Goal: Task Accomplishment & Management: Use online tool/utility

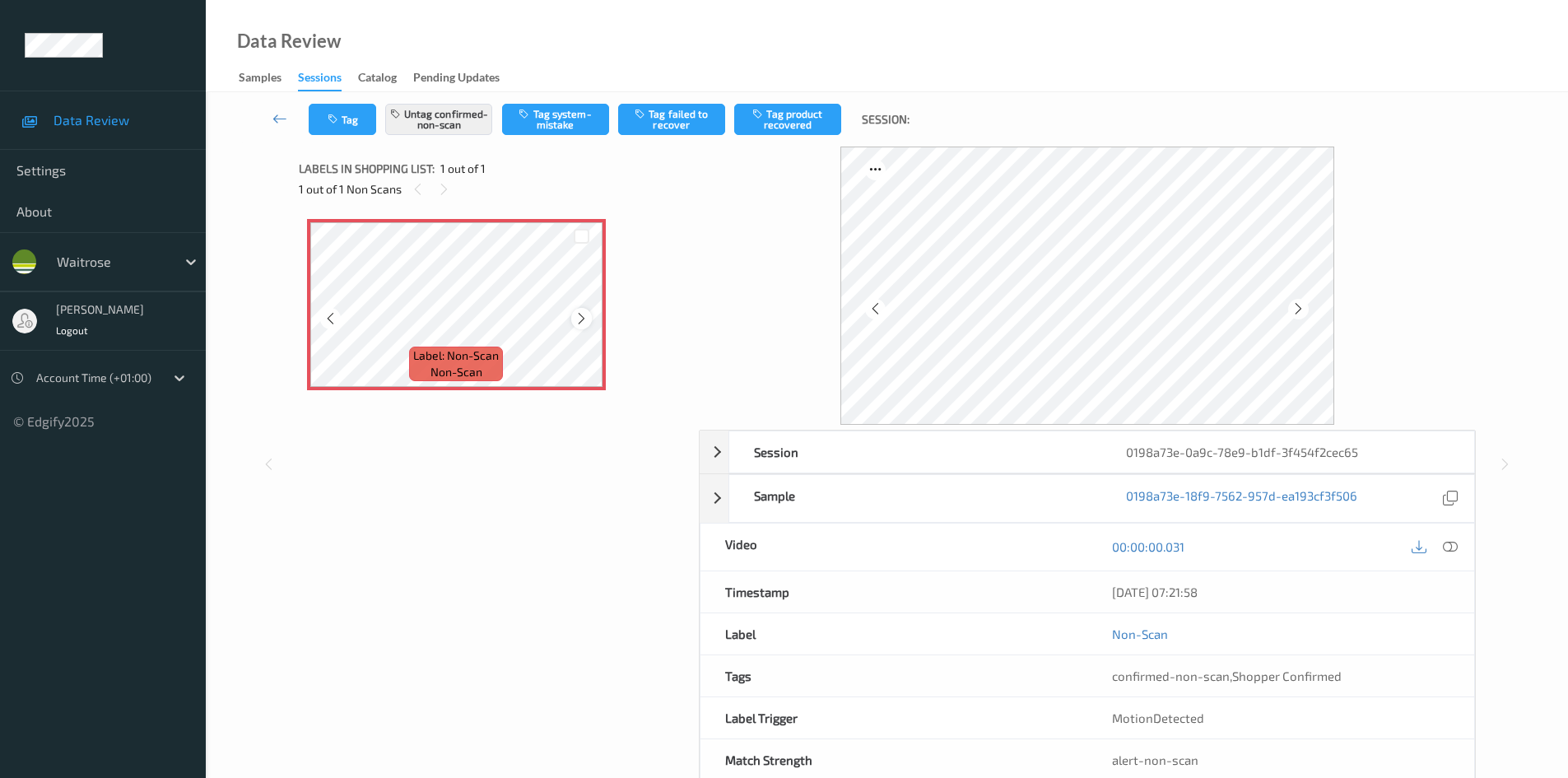
click at [584, 315] on icon at bounding box center [581, 319] width 14 height 15
click at [1455, 546] on icon at bounding box center [1450, 546] width 15 height 15
